Goal: Navigation & Orientation: Find specific page/section

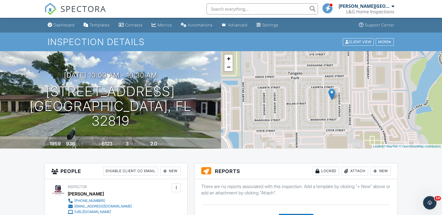
click at [58, 23] on div "Dashboard" at bounding box center [63, 25] width 21 height 5
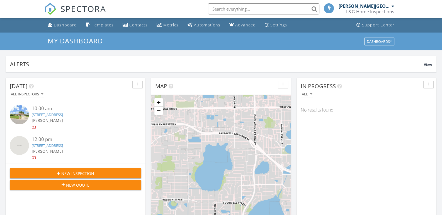
scroll to position [515, 450]
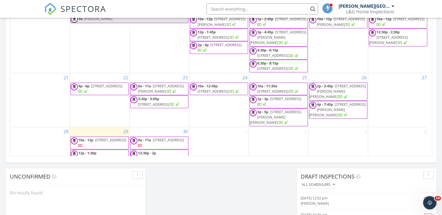
scroll to position [390, 0]
